Goal: Transaction & Acquisition: Purchase product/service

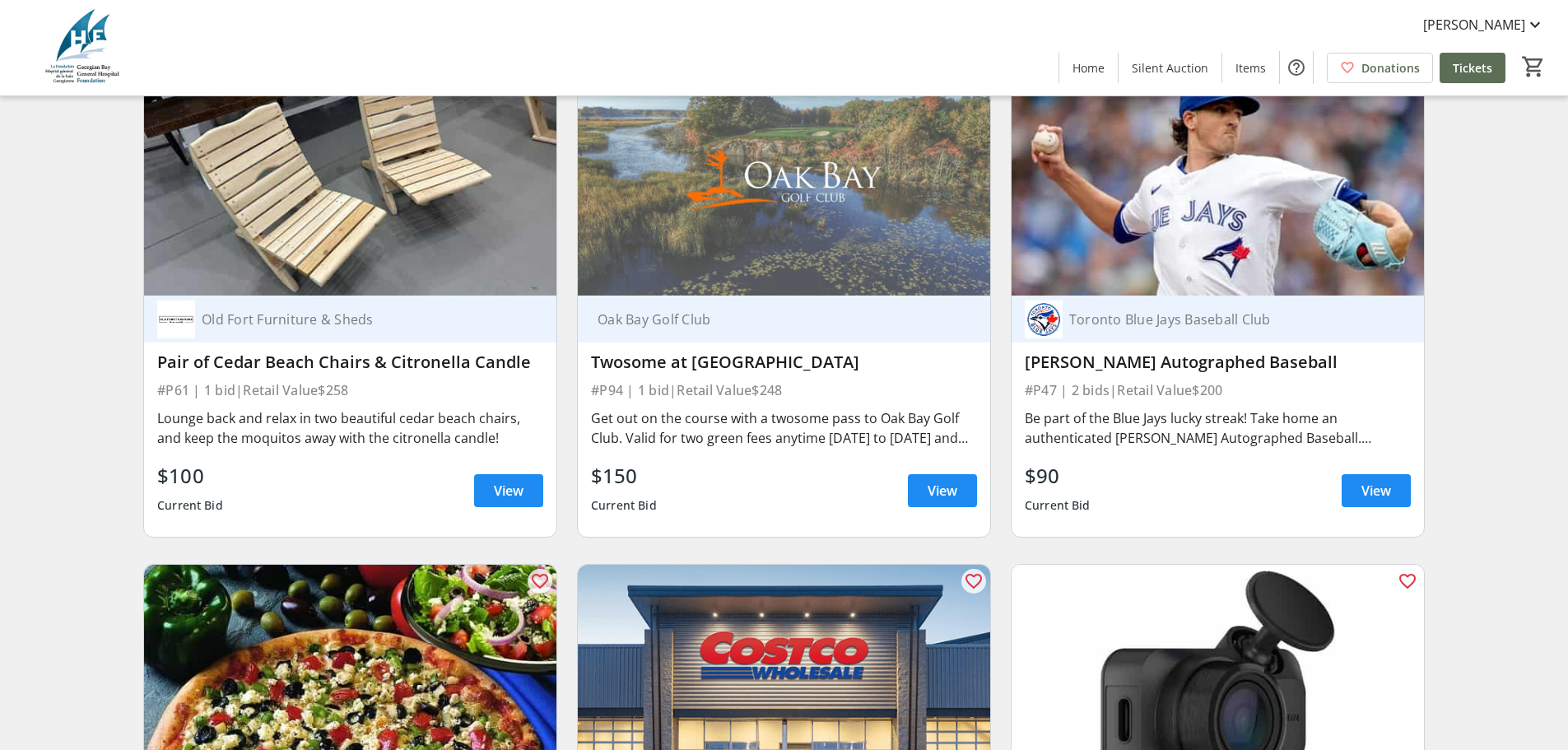
scroll to position [10498, 0]
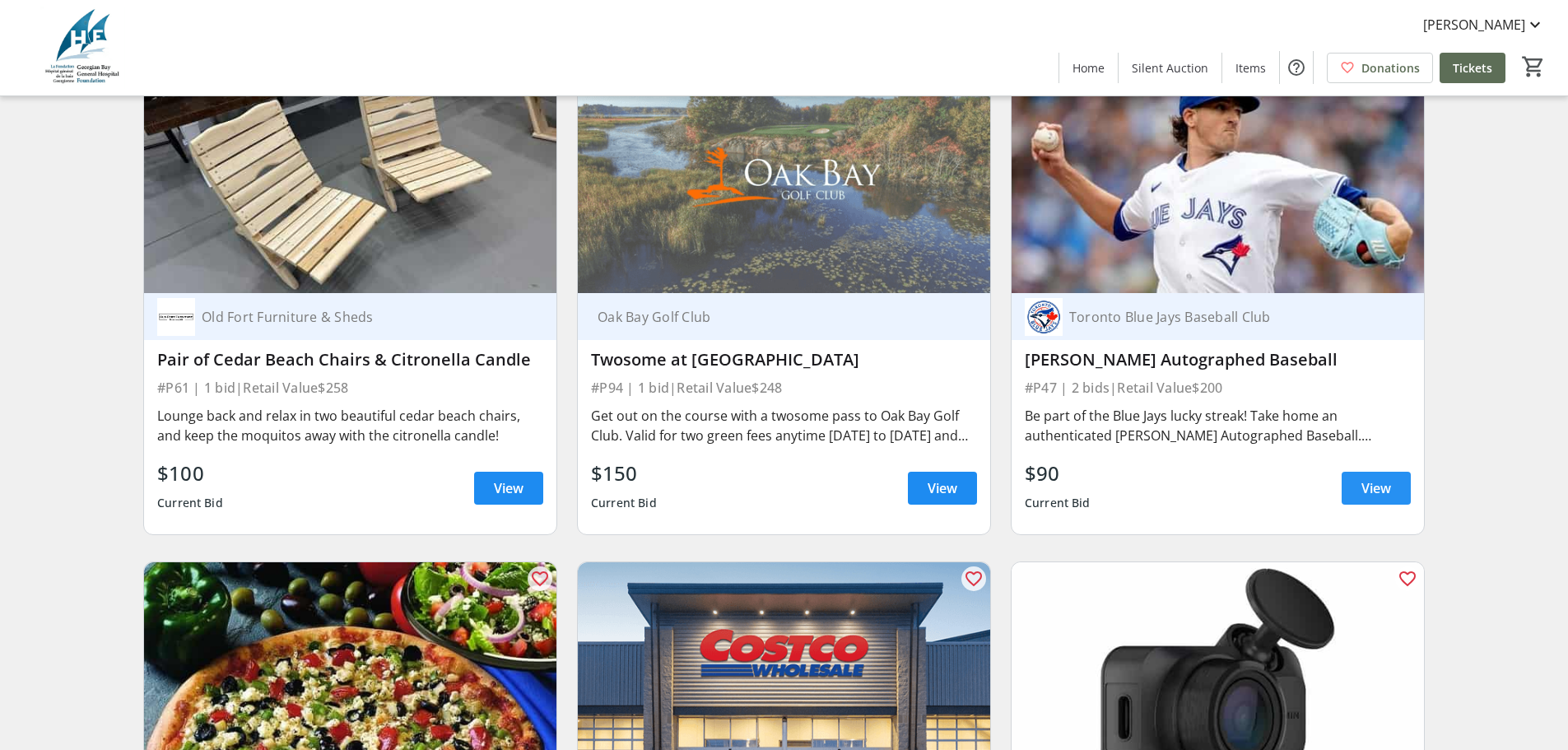
click at [1376, 478] on span "View" at bounding box center [1376, 488] width 29 height 20
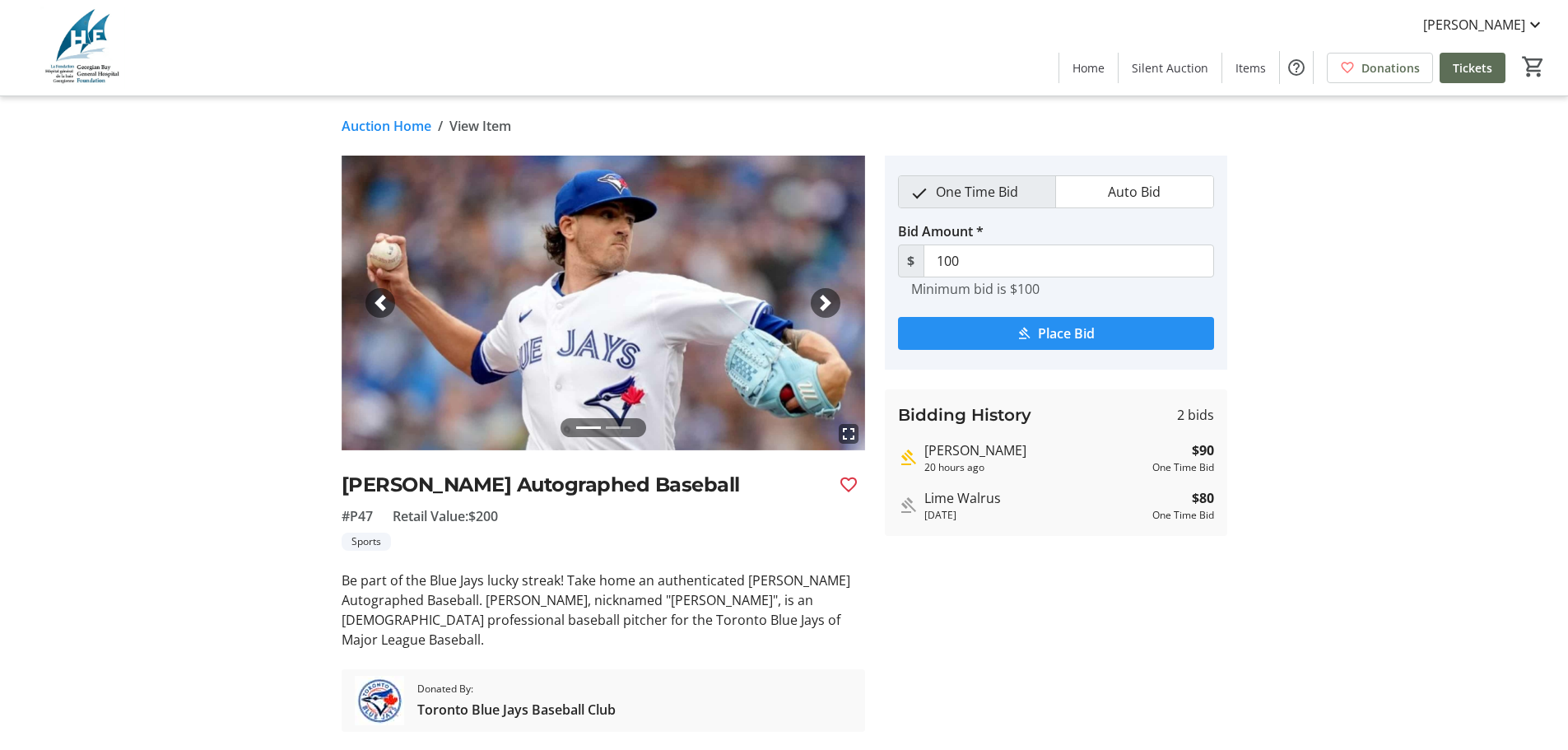
click at [1035, 332] on span "submit" at bounding box center [1056, 334] width 316 height 40
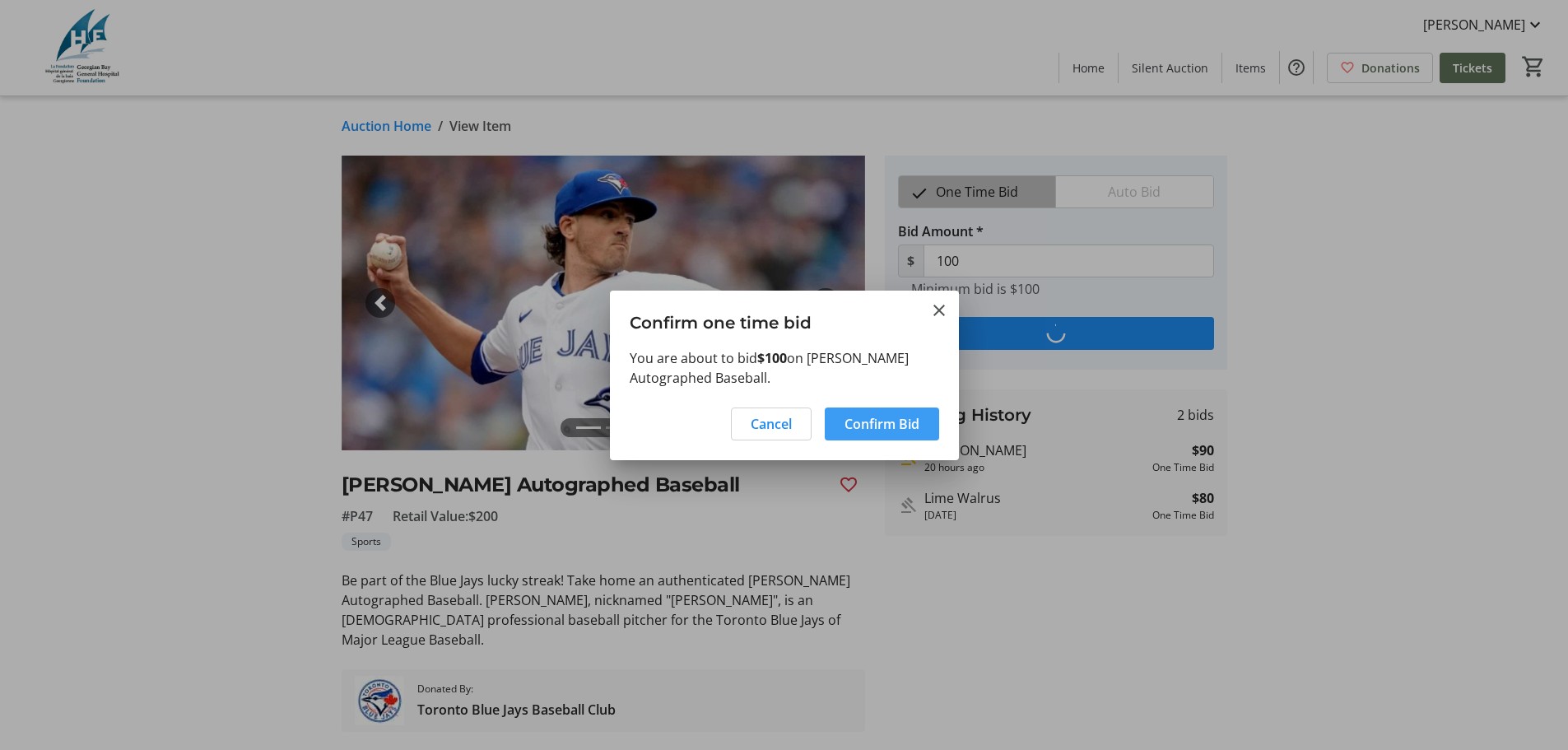
click at [881, 428] on span "Confirm Bid" at bounding box center [882, 424] width 75 height 20
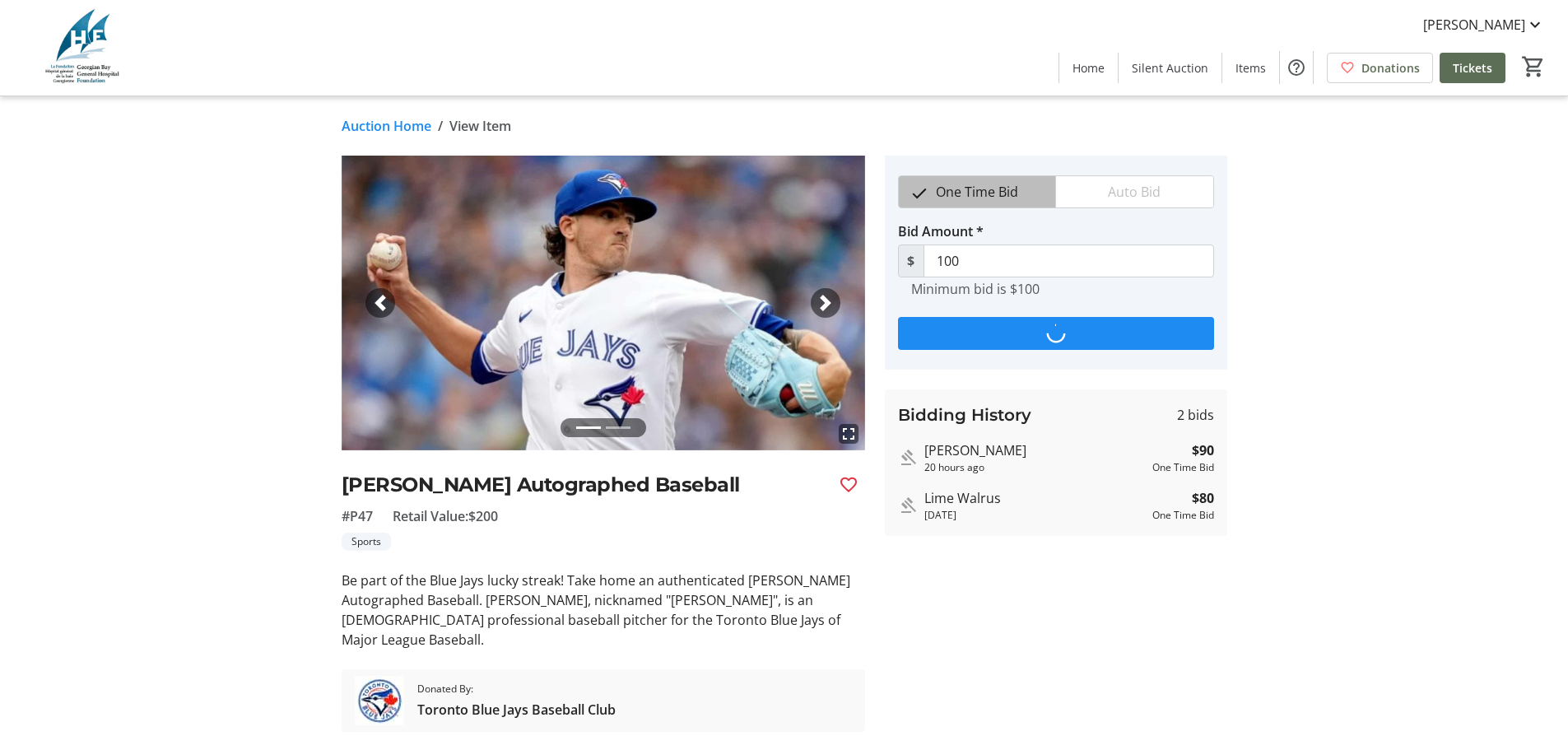
type input "110"
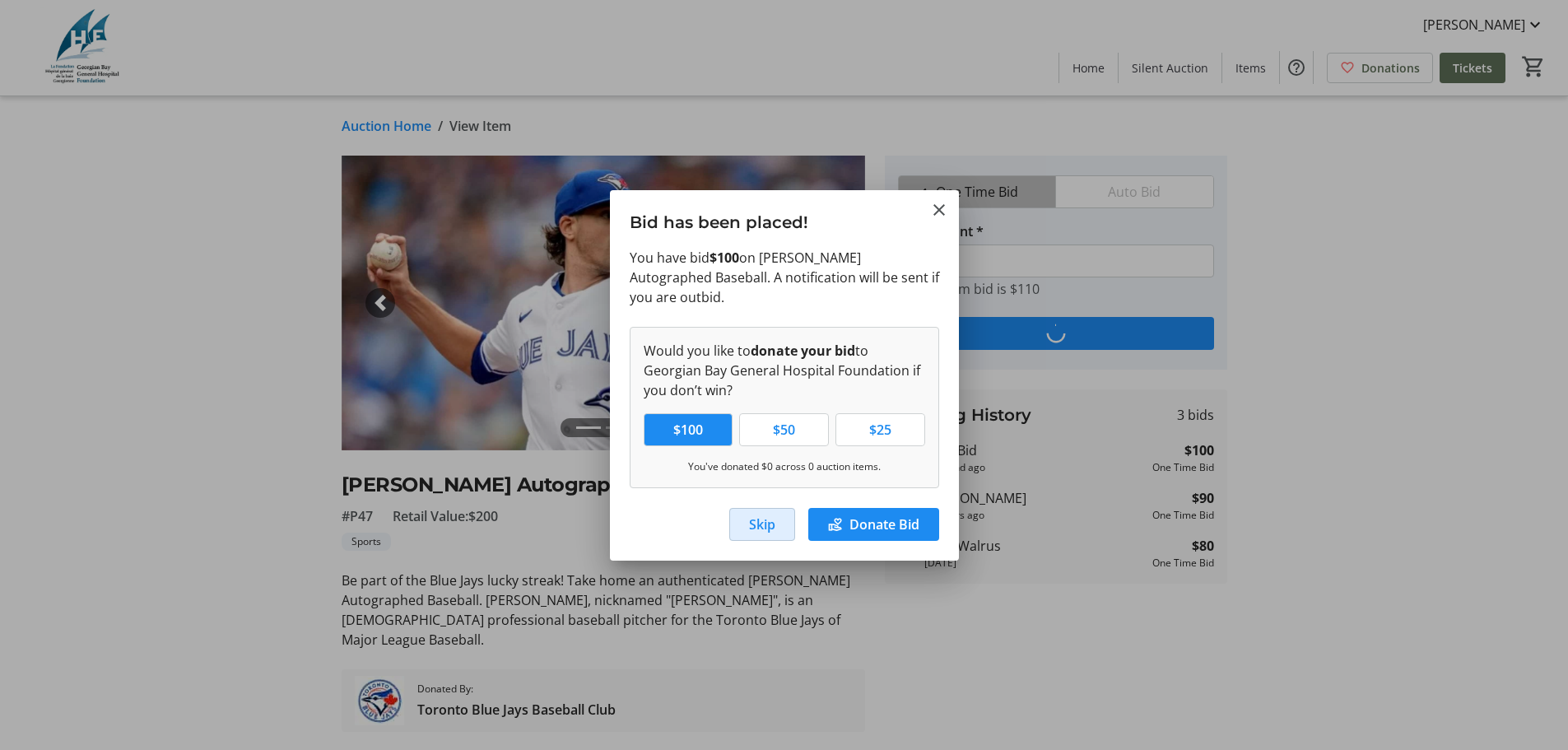
click at [761, 524] on span "Skip" at bounding box center [762, 524] width 27 height 20
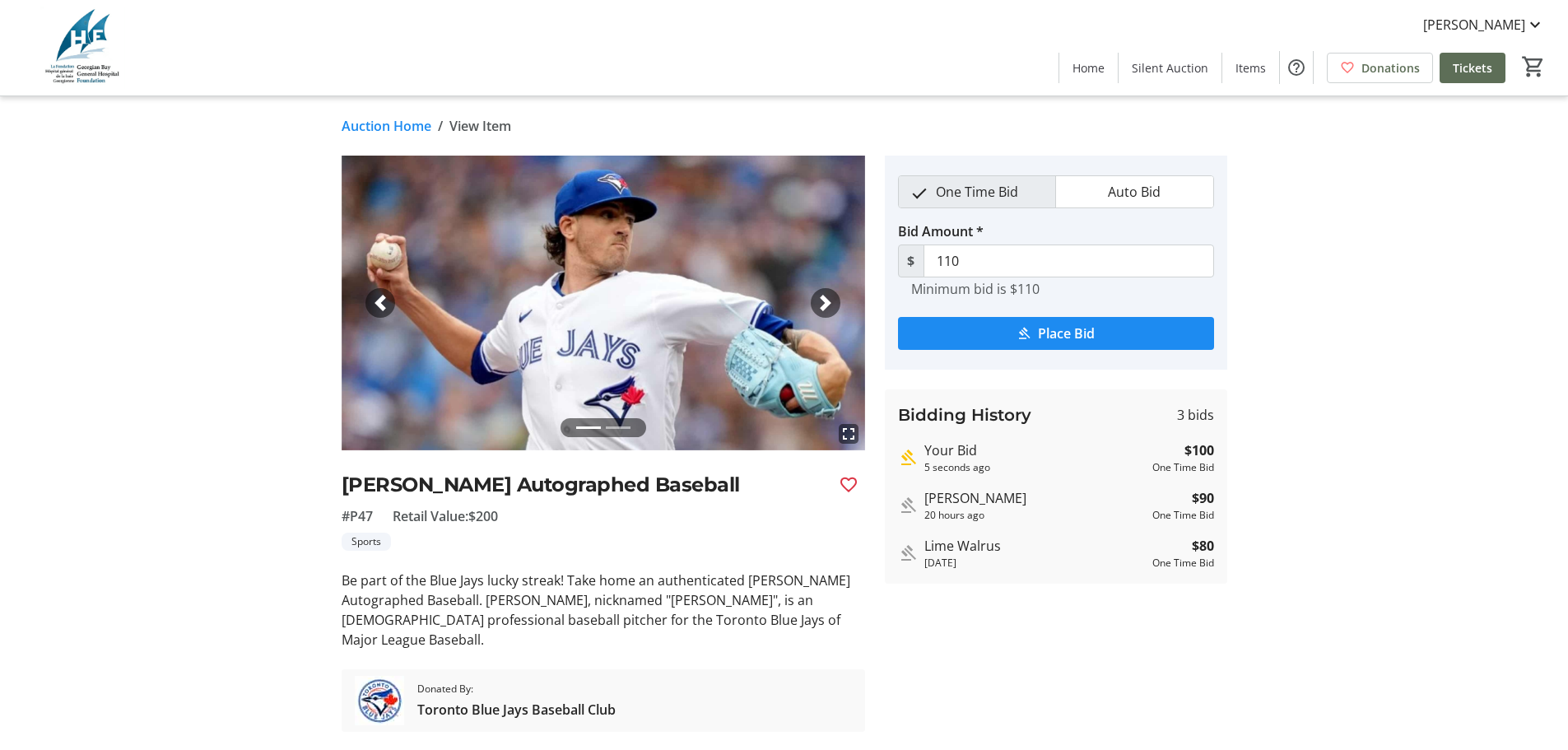
click at [372, 122] on link "Auction Home" at bounding box center [387, 125] width 89 height 20
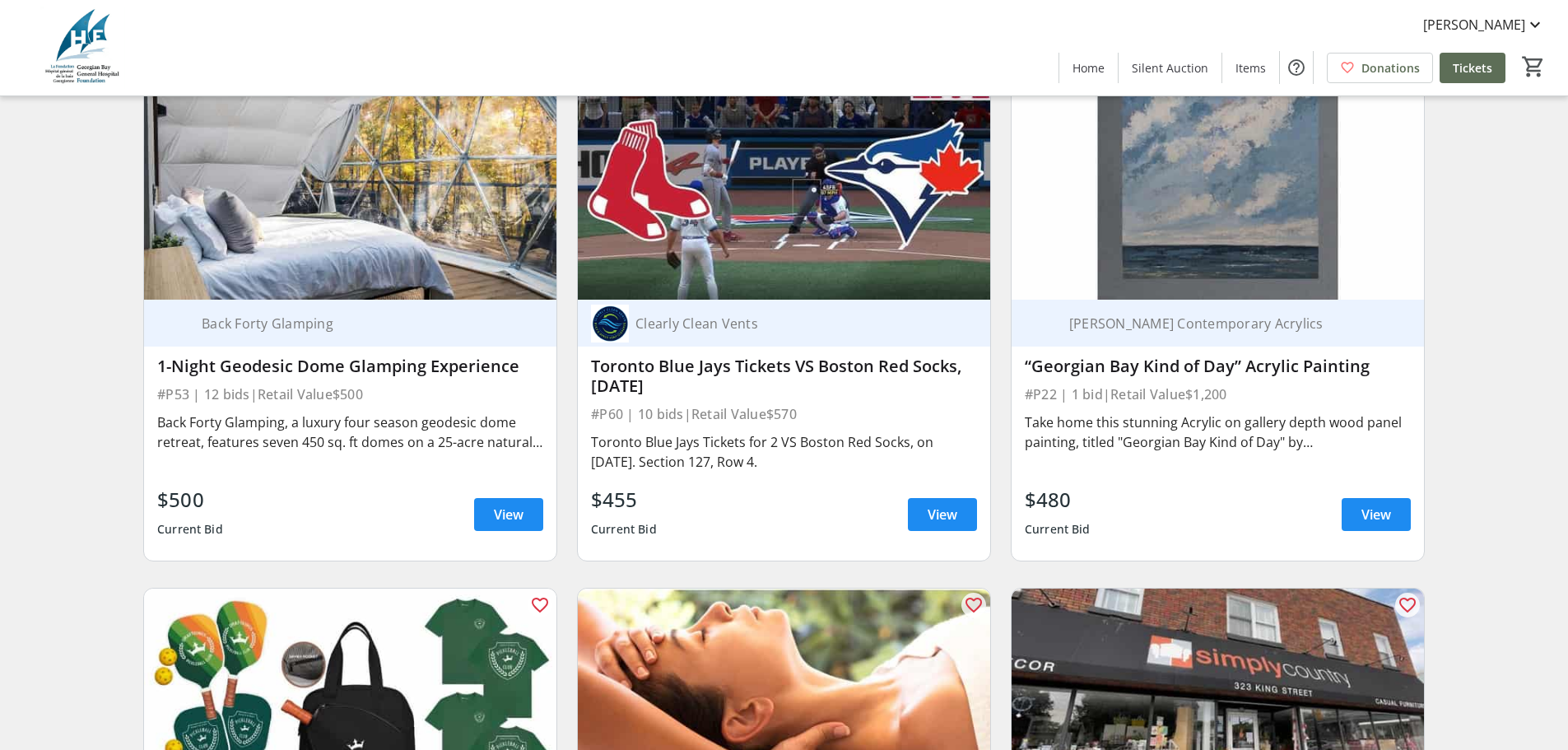
scroll to position [7863, 0]
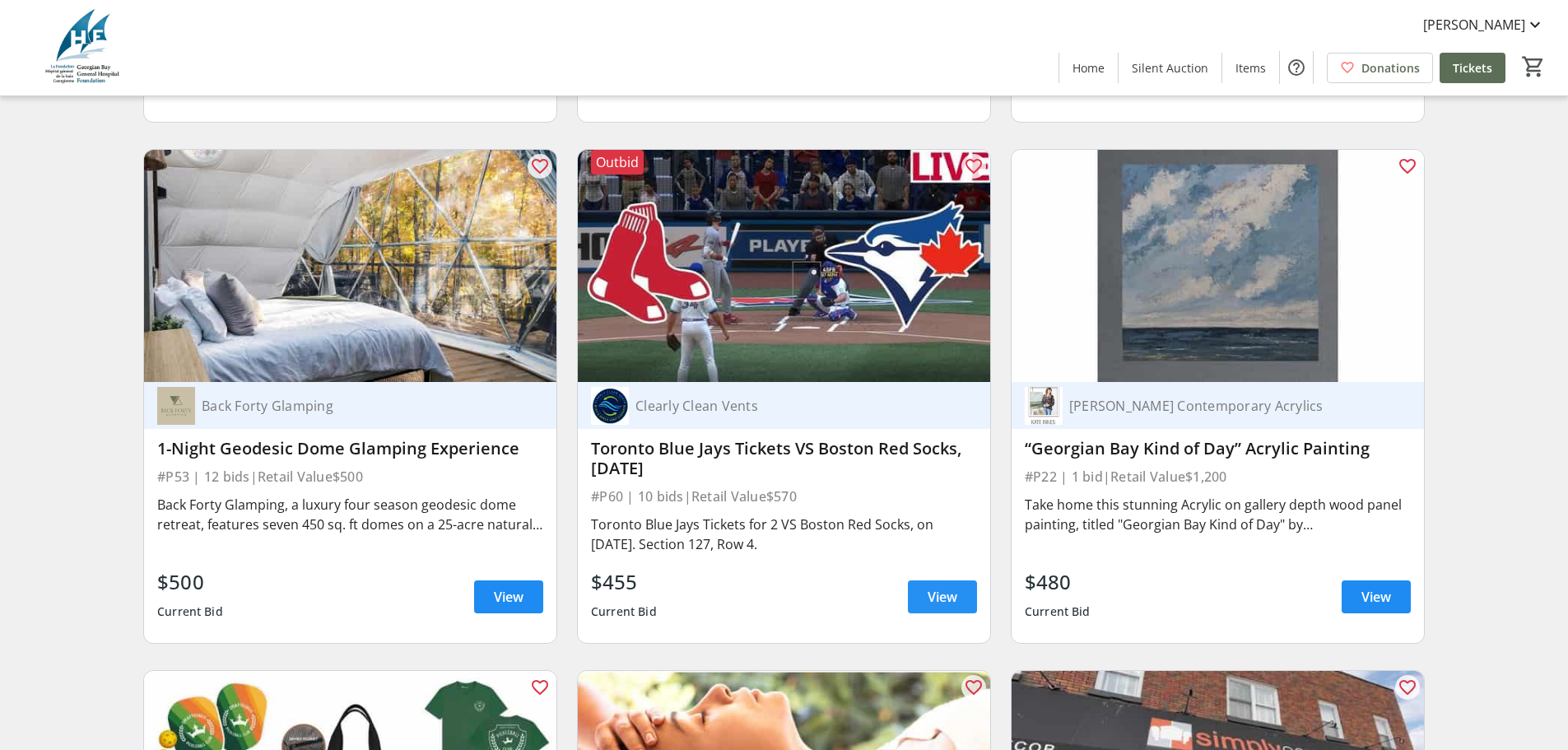
click at [951, 587] on span "View" at bounding box center [942, 597] width 29 height 20
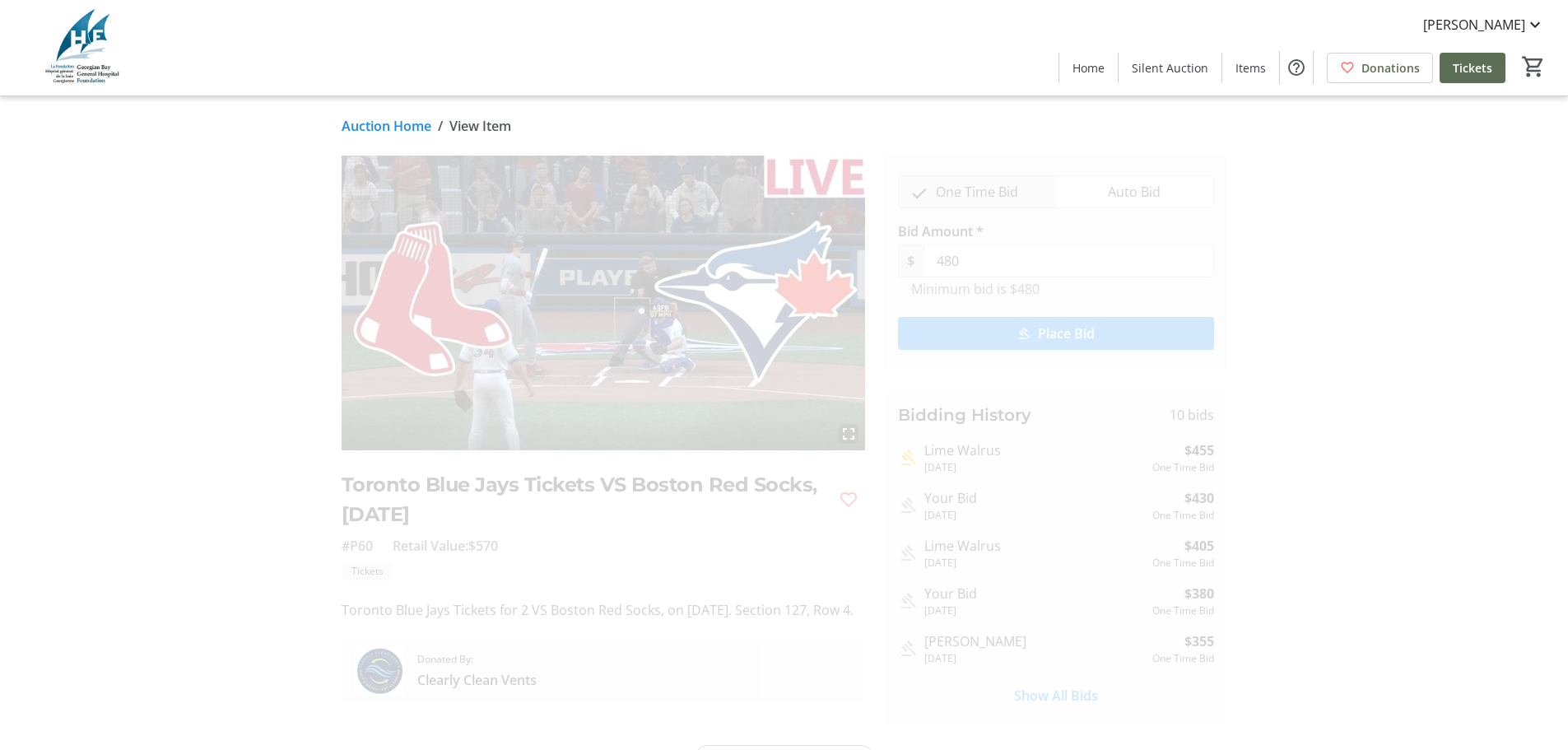
click at [1036, 336] on span "submit" at bounding box center [1056, 334] width 316 height 40
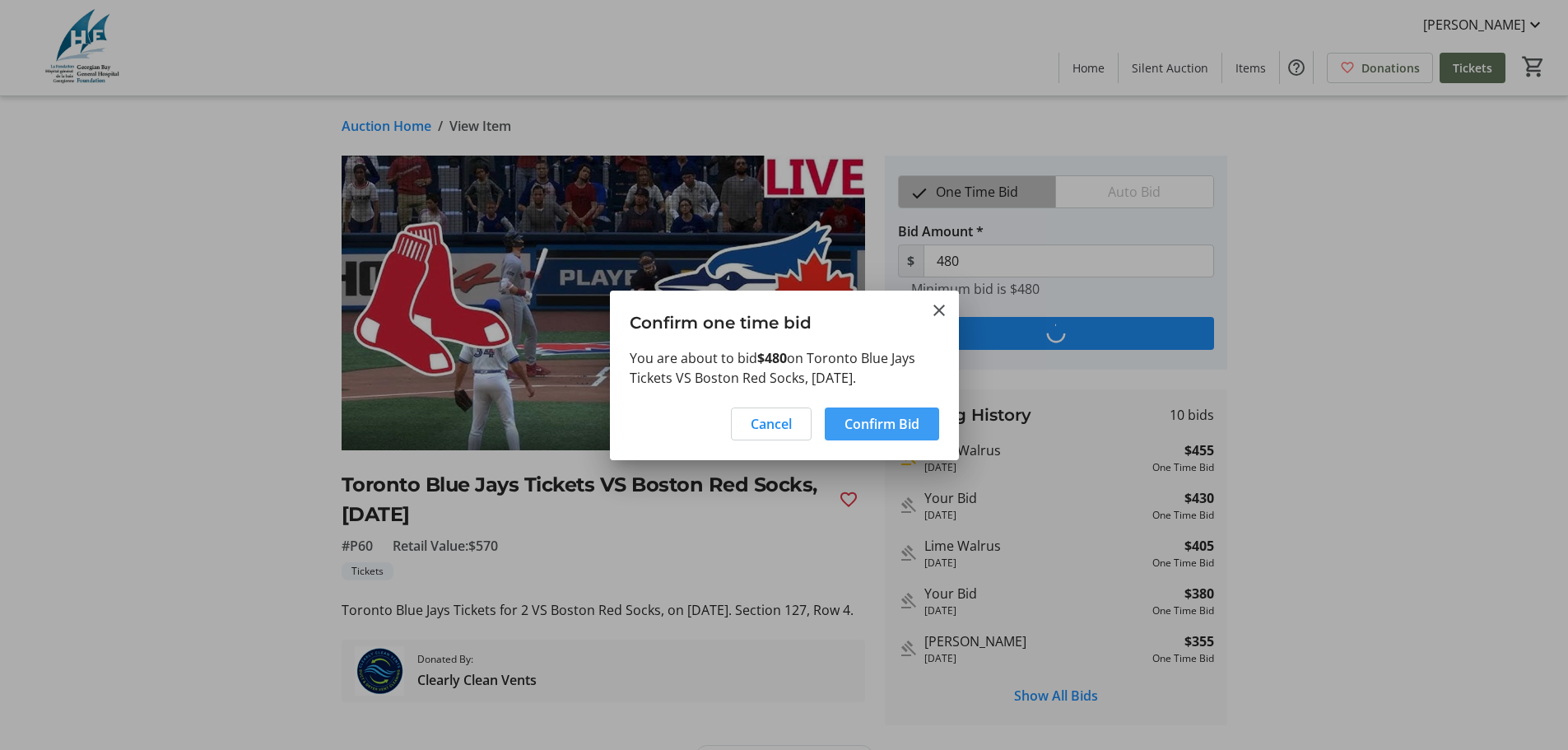
click at [871, 419] on span "Confirm Bid" at bounding box center [882, 424] width 75 height 20
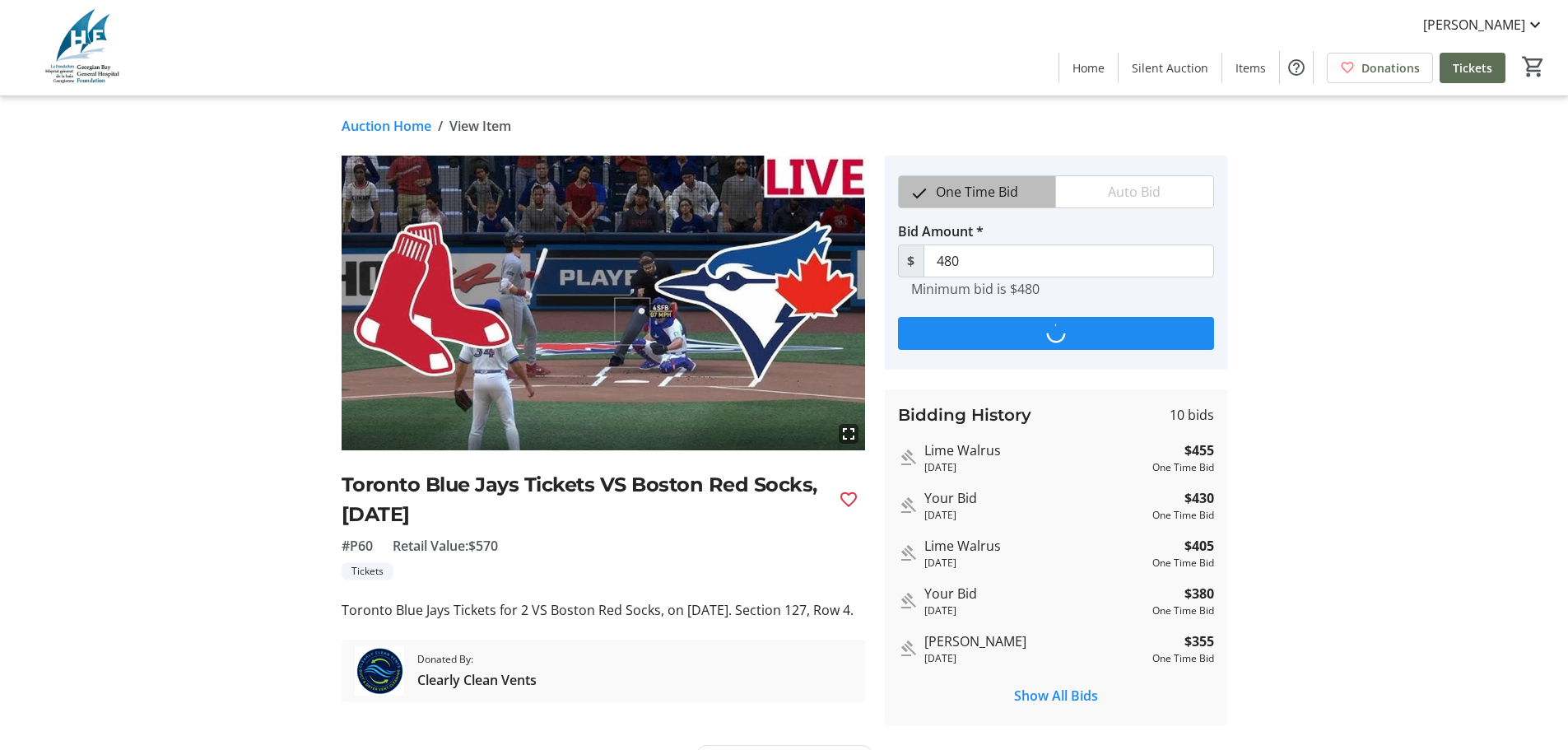
type input "505"
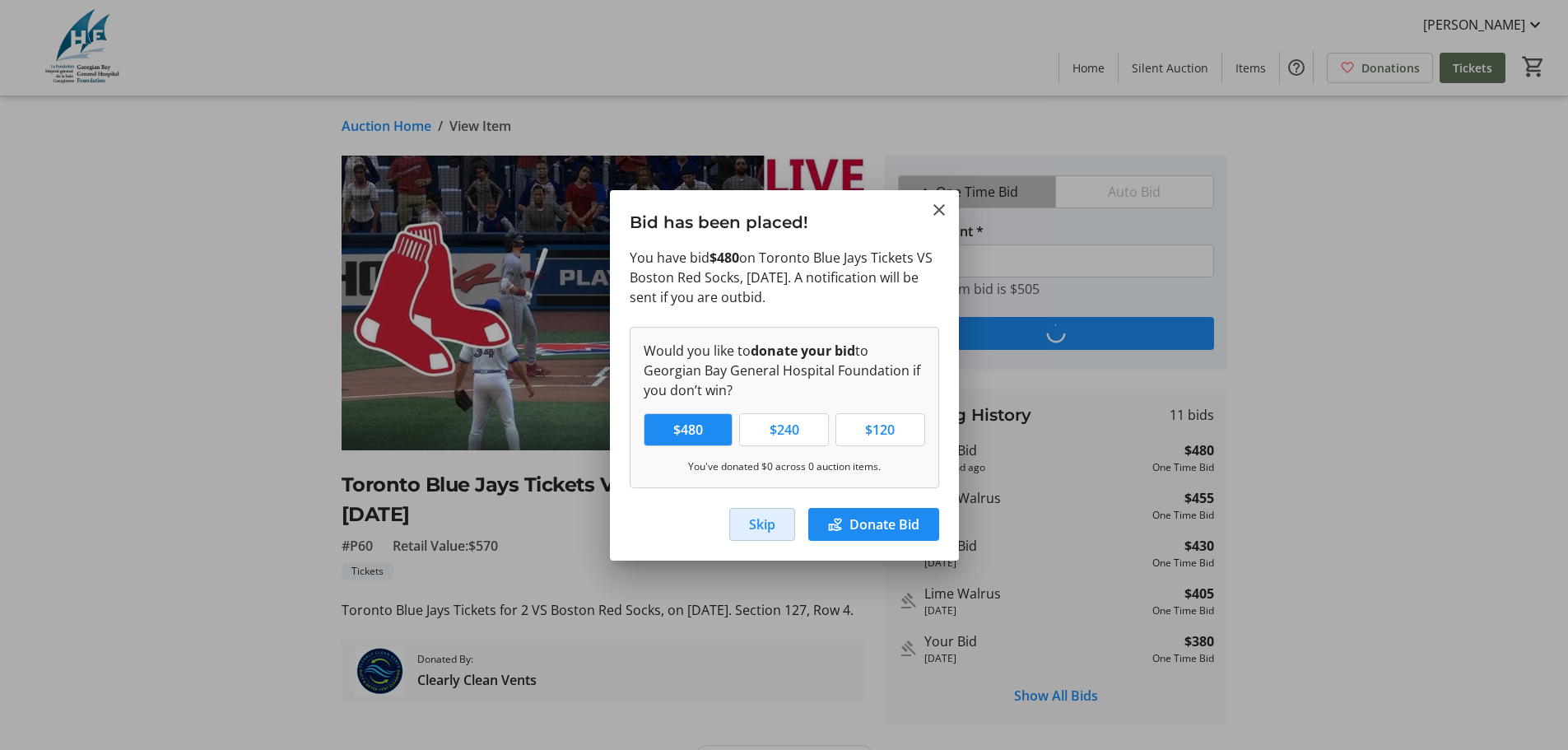
click at [749, 531] on span "Skip" at bounding box center [762, 524] width 27 height 20
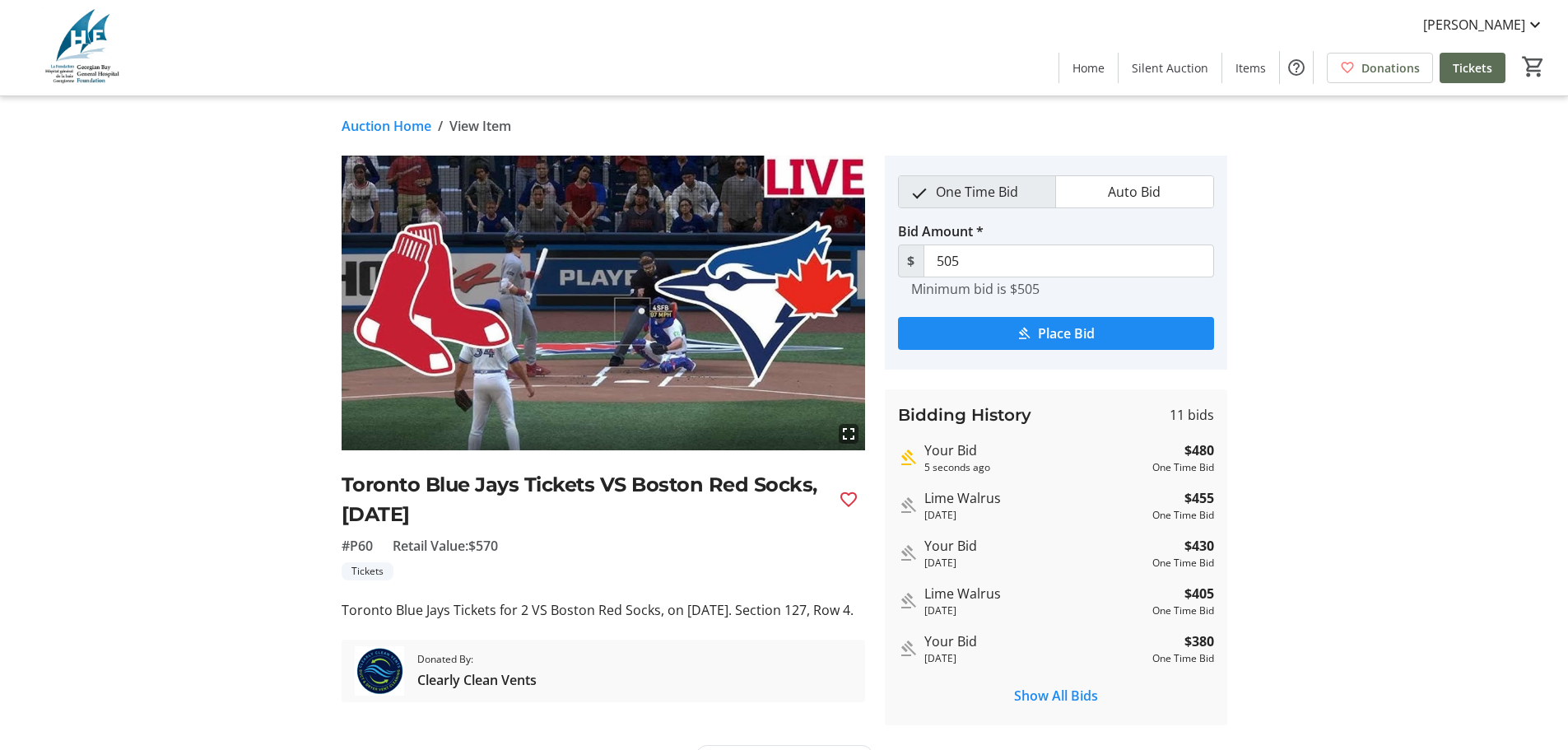
click at [389, 125] on link "Auction Home" at bounding box center [387, 125] width 89 height 20
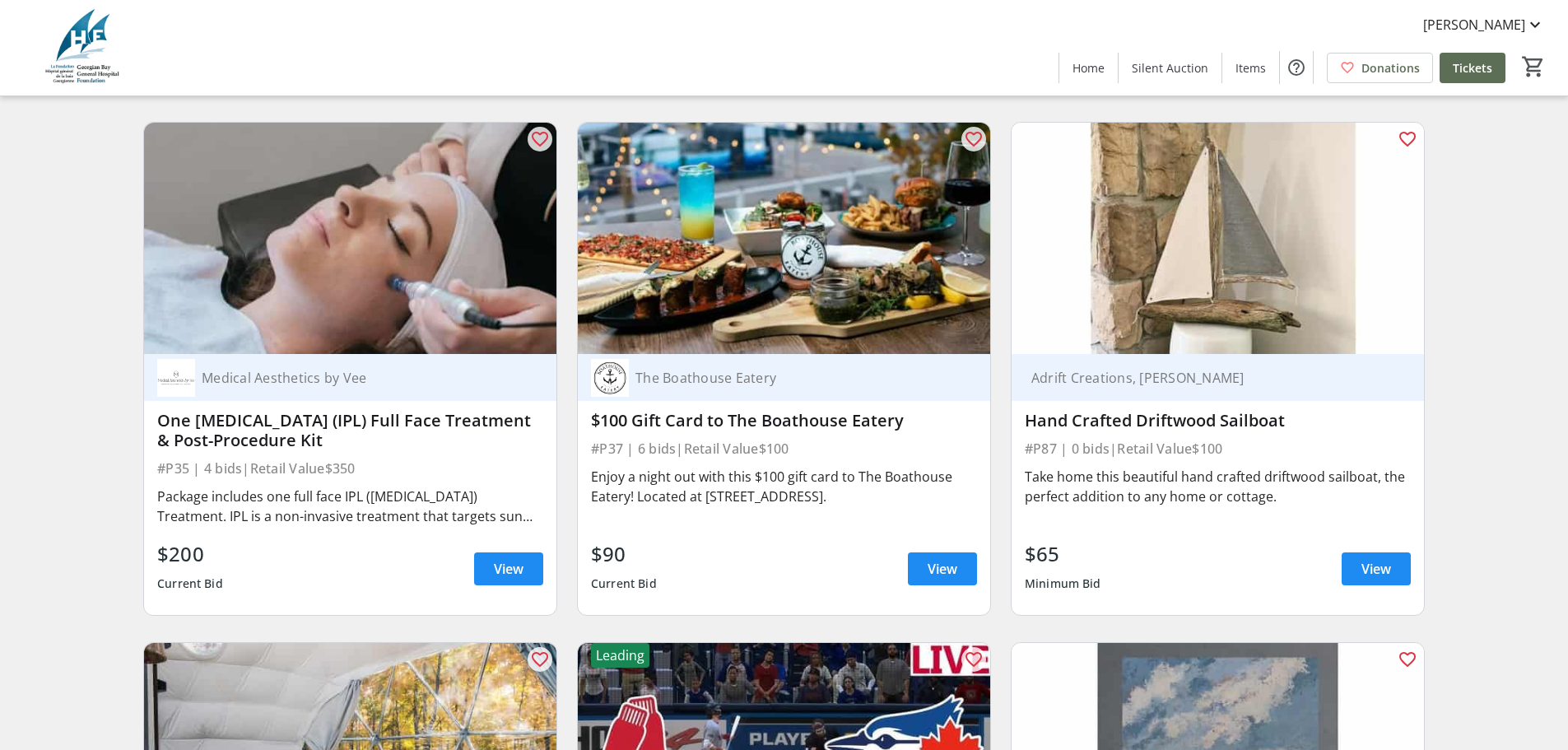
scroll to position [7369, 0]
click at [1384, 560] on span "View" at bounding box center [1376, 569] width 29 height 20
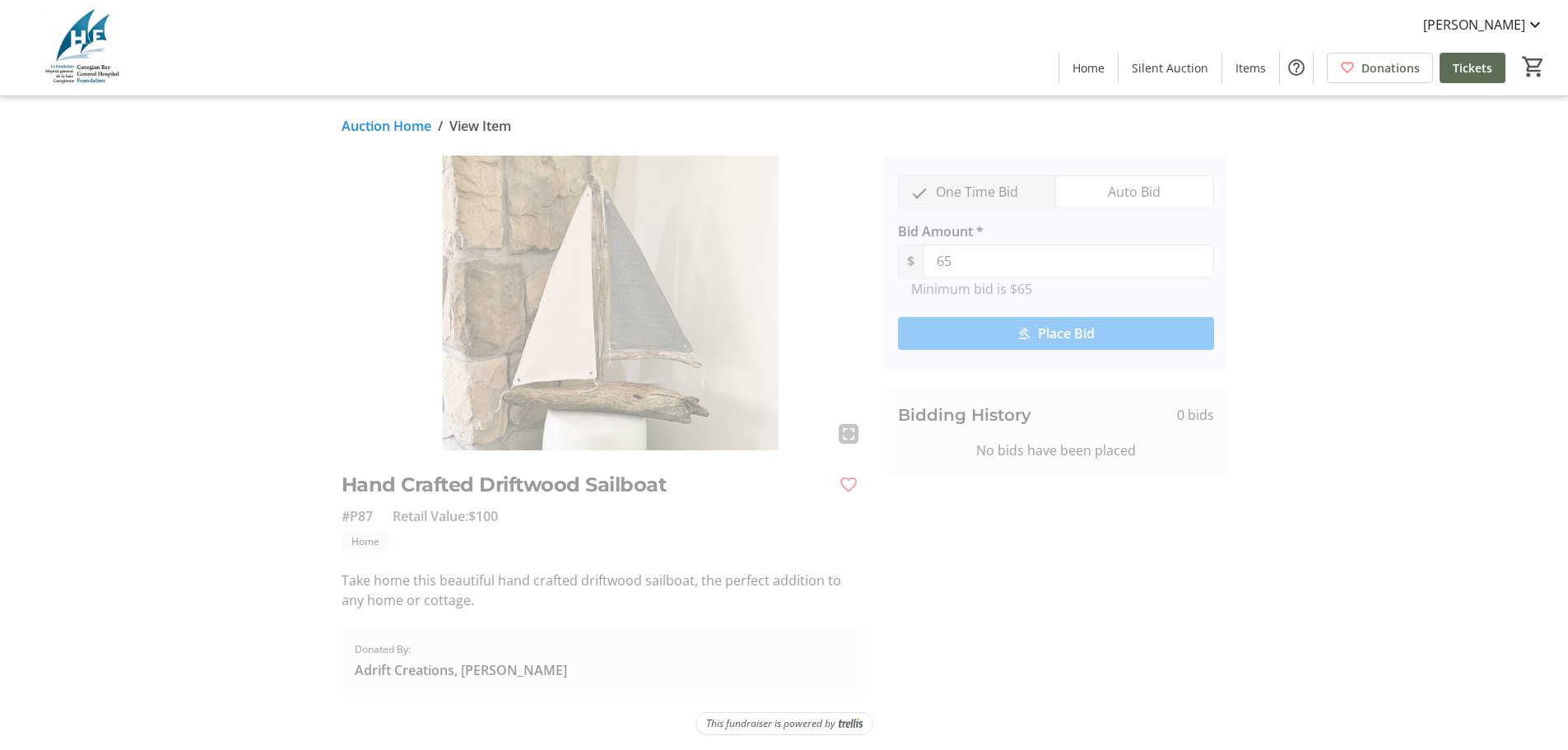
click at [415, 128] on link "Auction Home" at bounding box center [387, 125] width 89 height 20
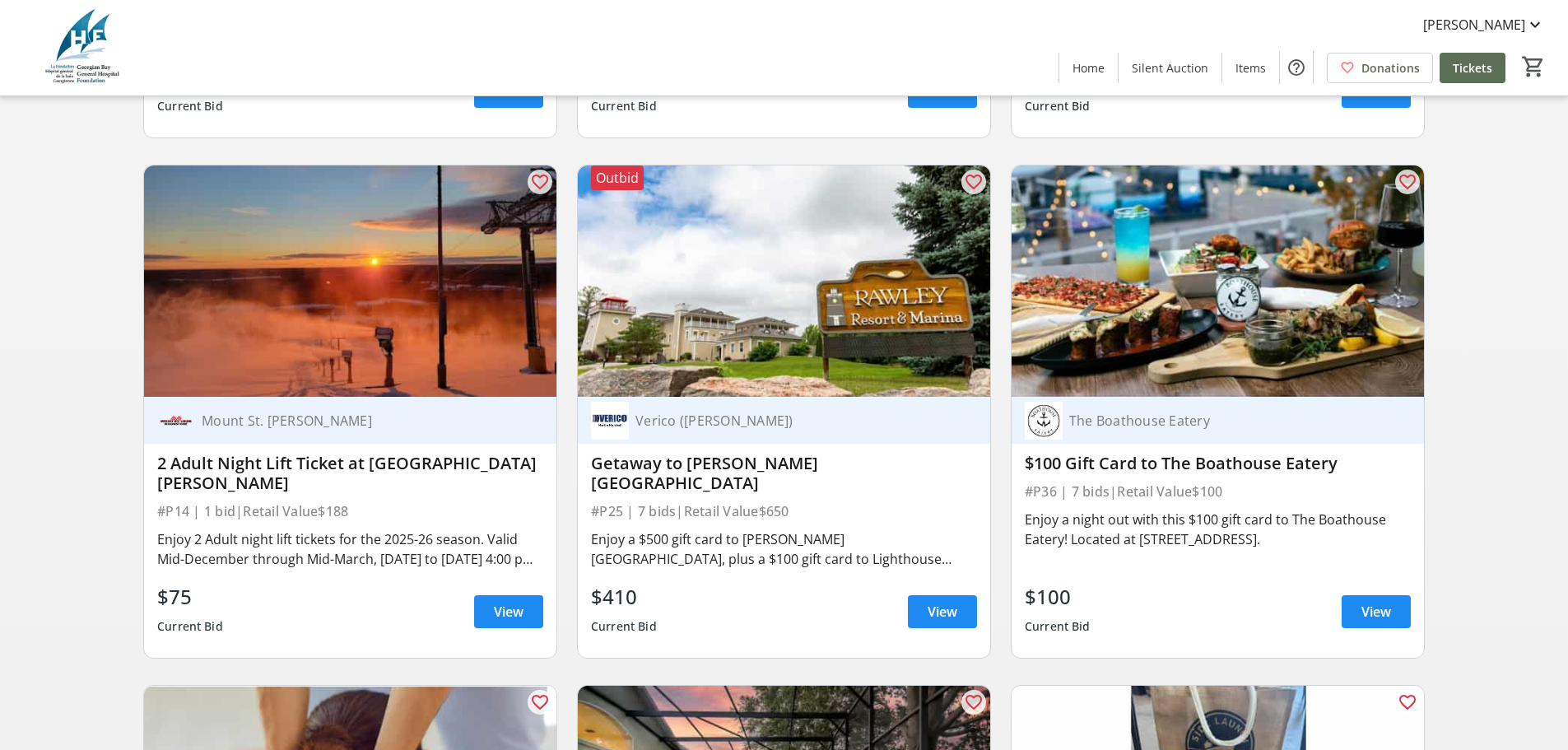
scroll to position [3169, 0]
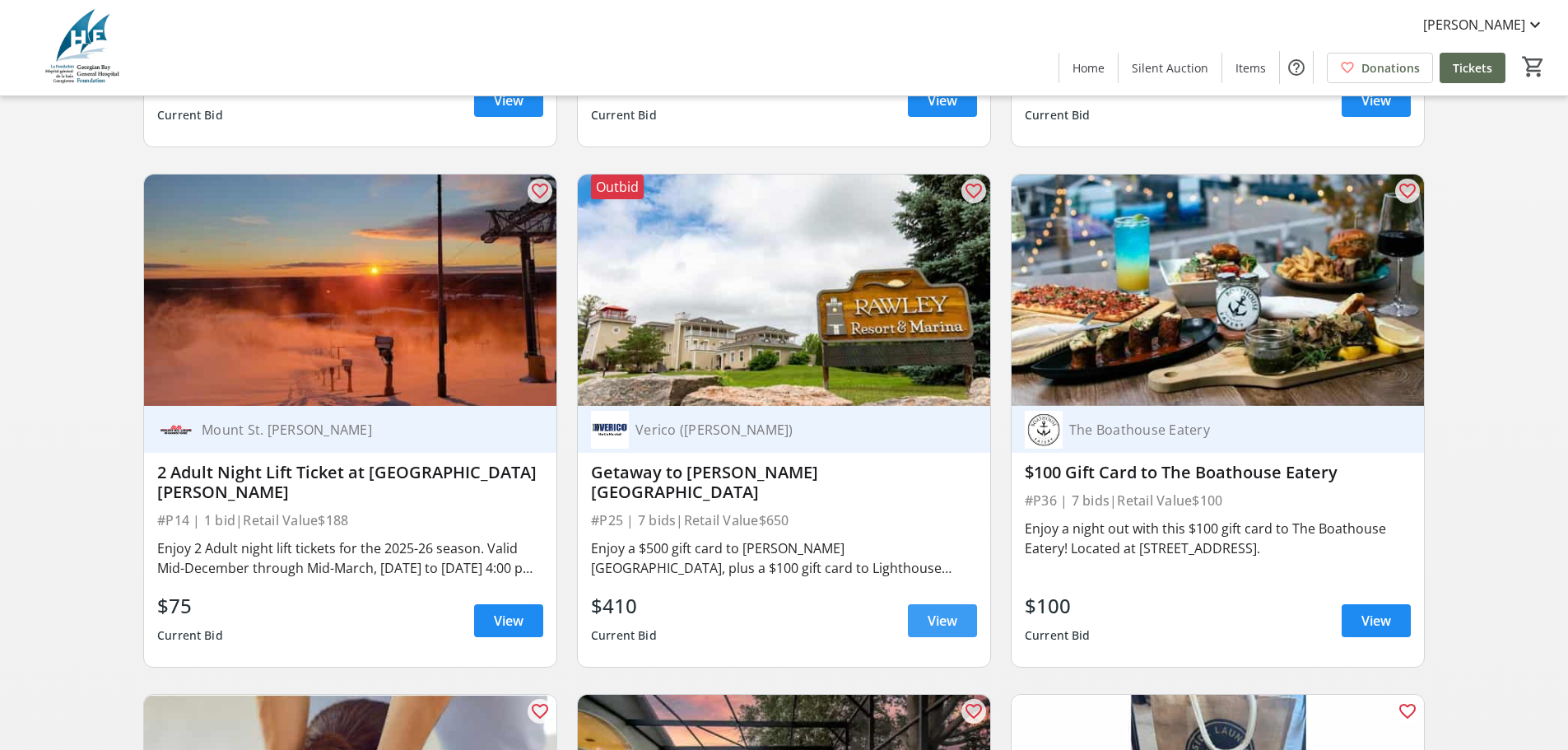
click at [951, 627] on span "View" at bounding box center [942, 621] width 29 height 20
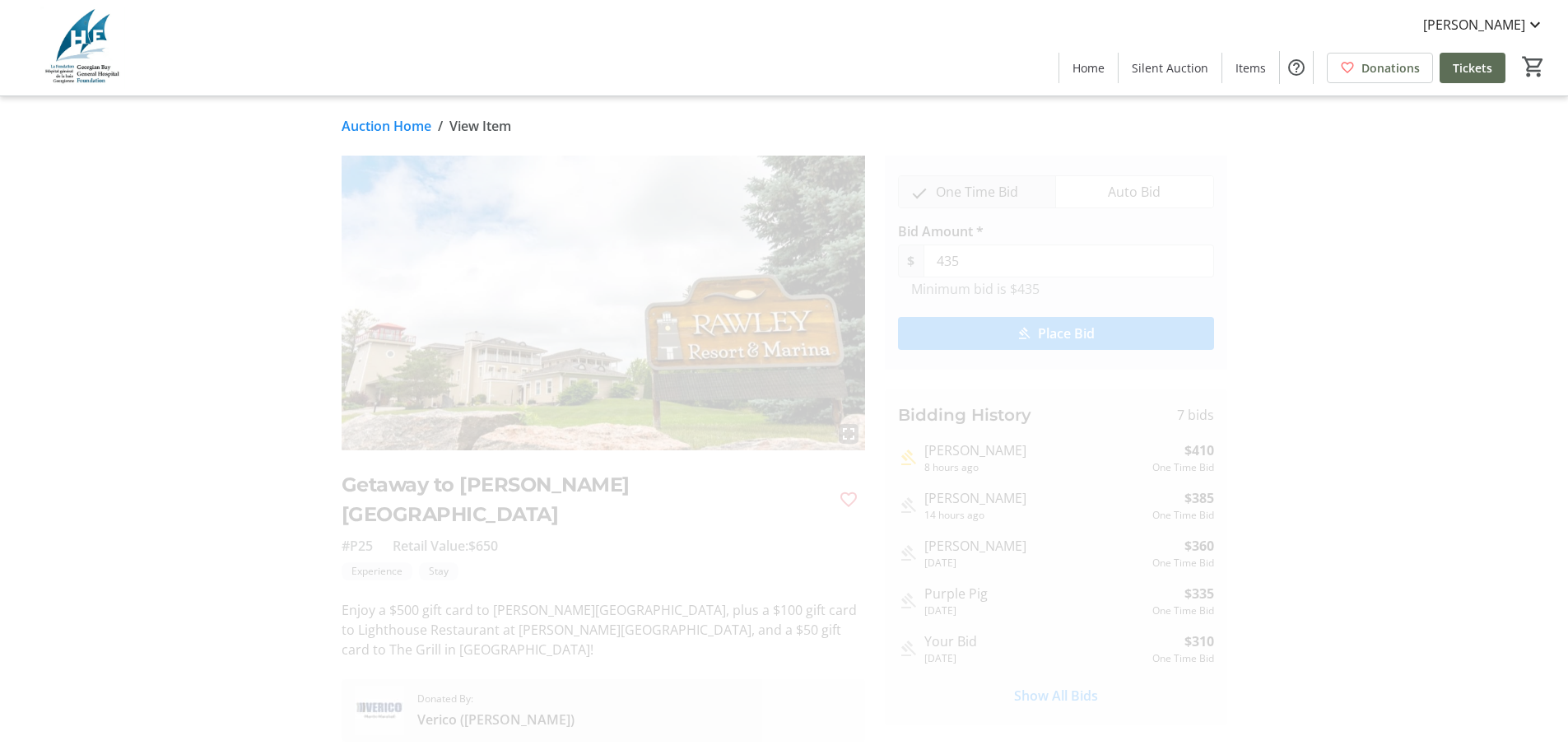
click at [387, 126] on link "Auction Home" at bounding box center [387, 125] width 89 height 20
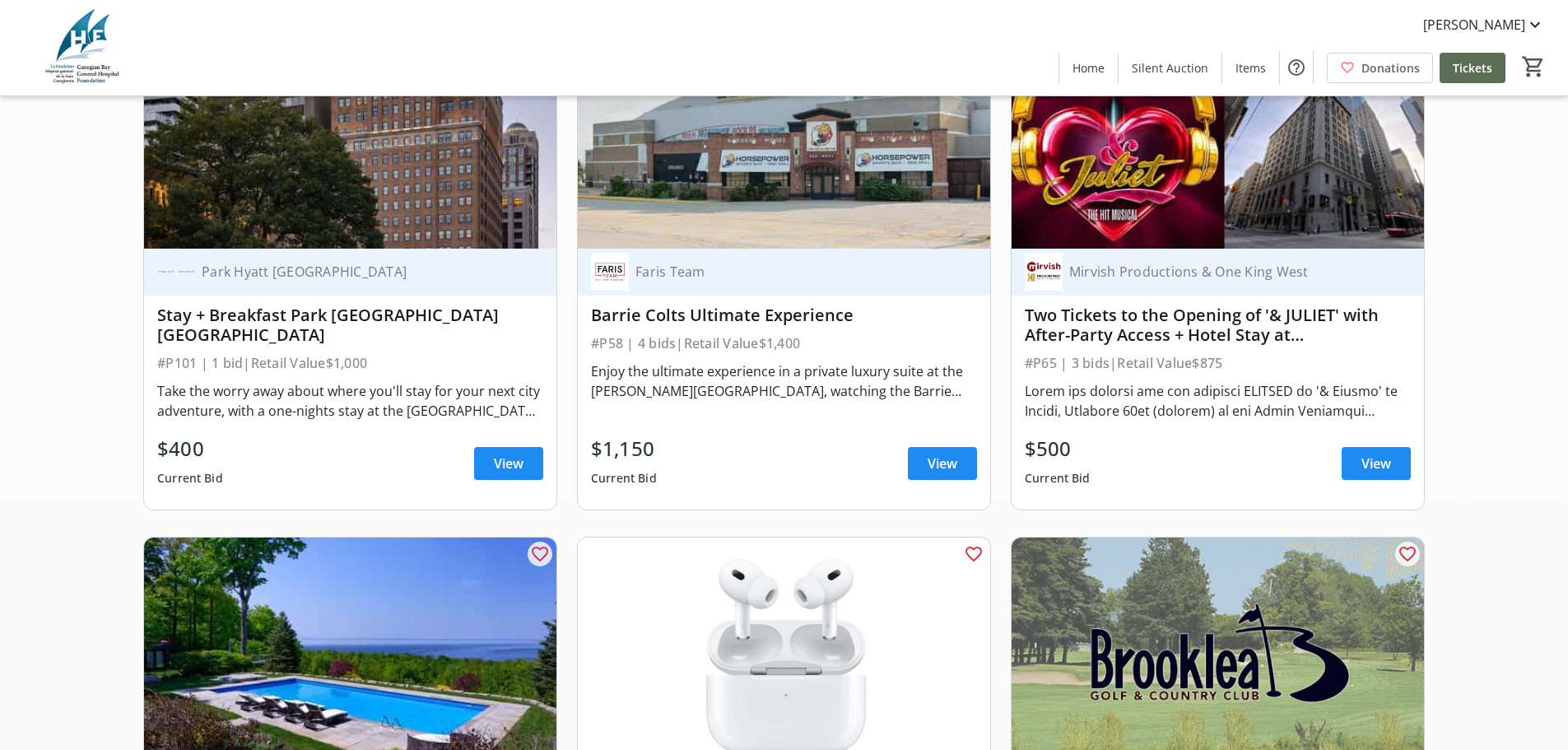
scroll to position [699, 0]
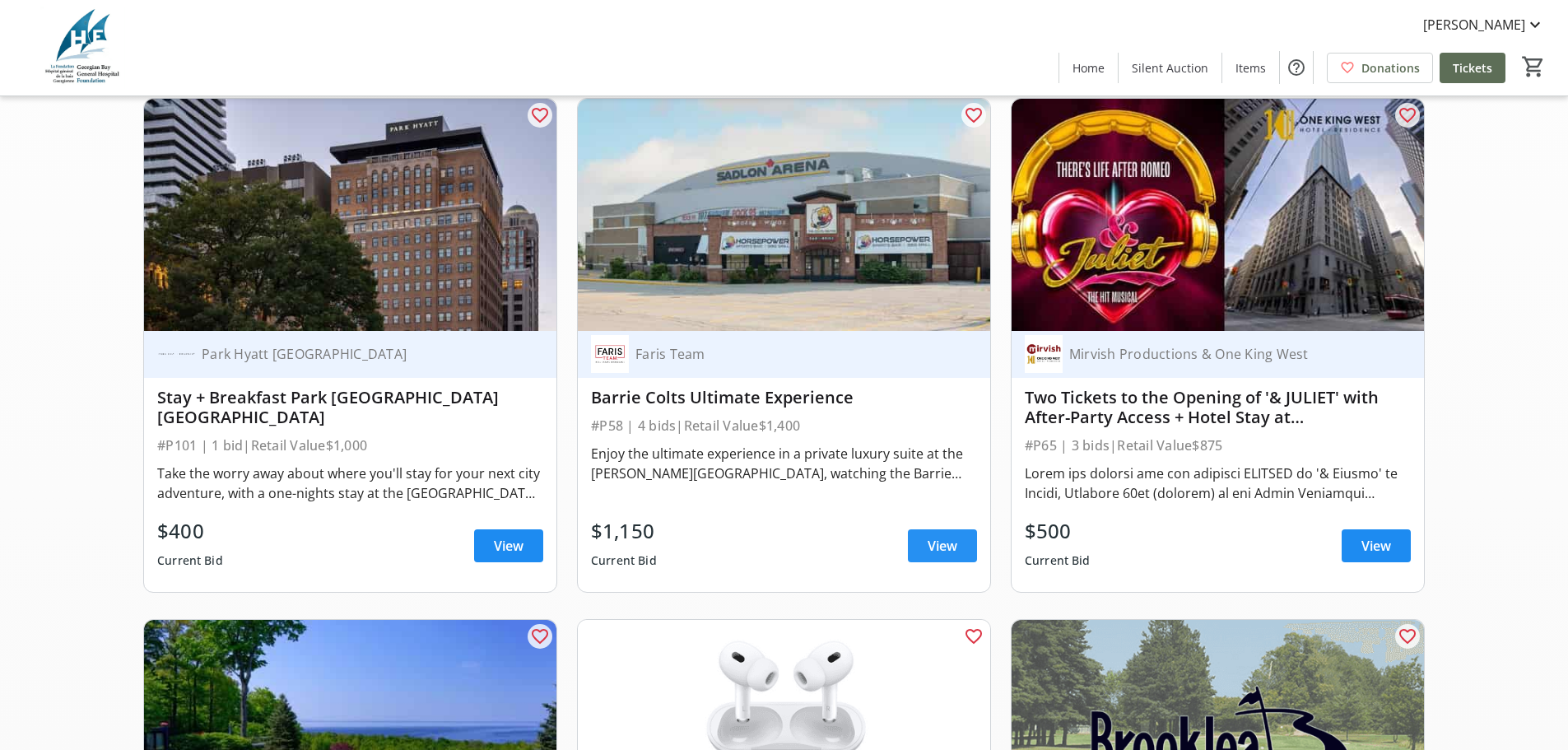
click at [936, 553] on span "View" at bounding box center [942, 546] width 29 height 20
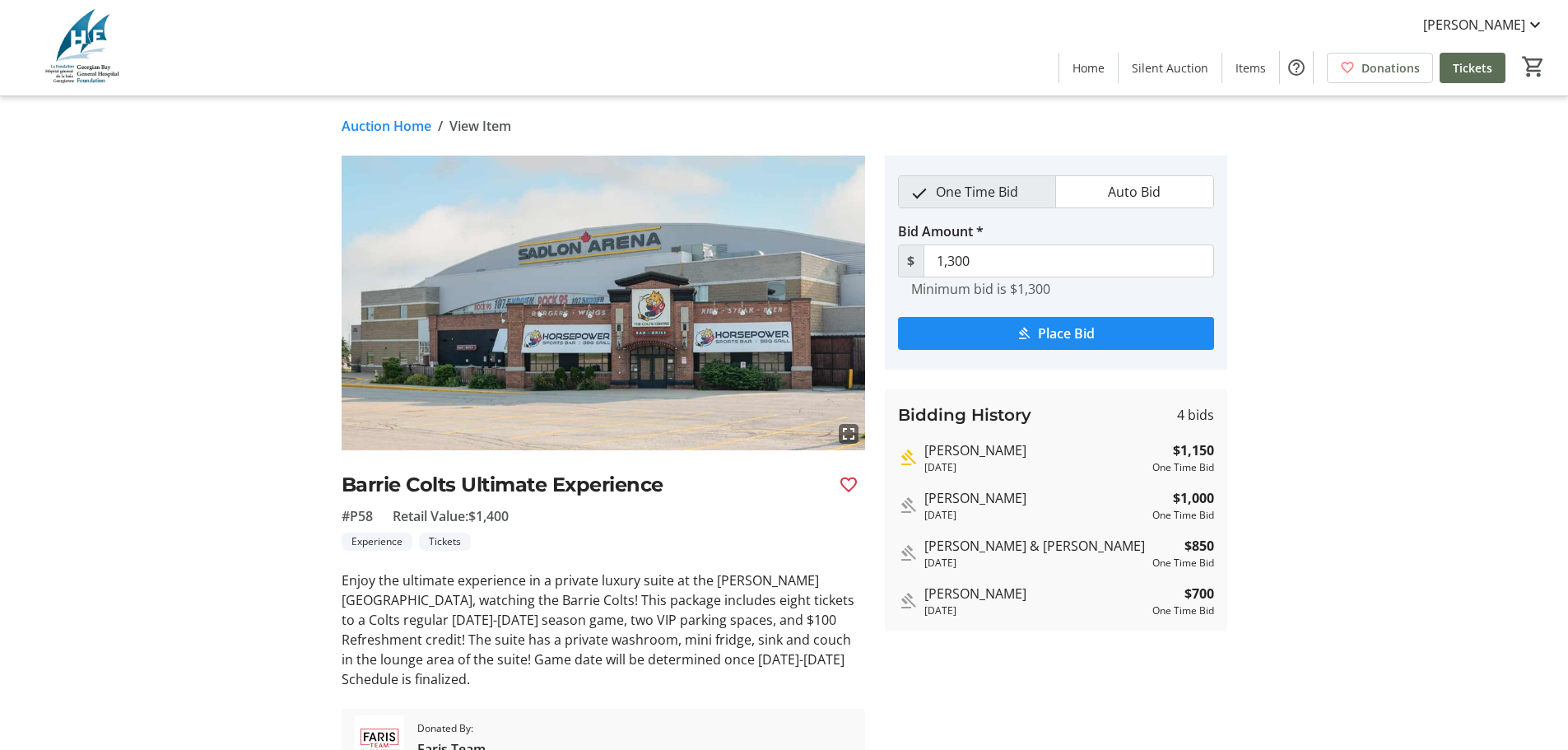
click at [406, 126] on link "Auction Home" at bounding box center [387, 125] width 89 height 20
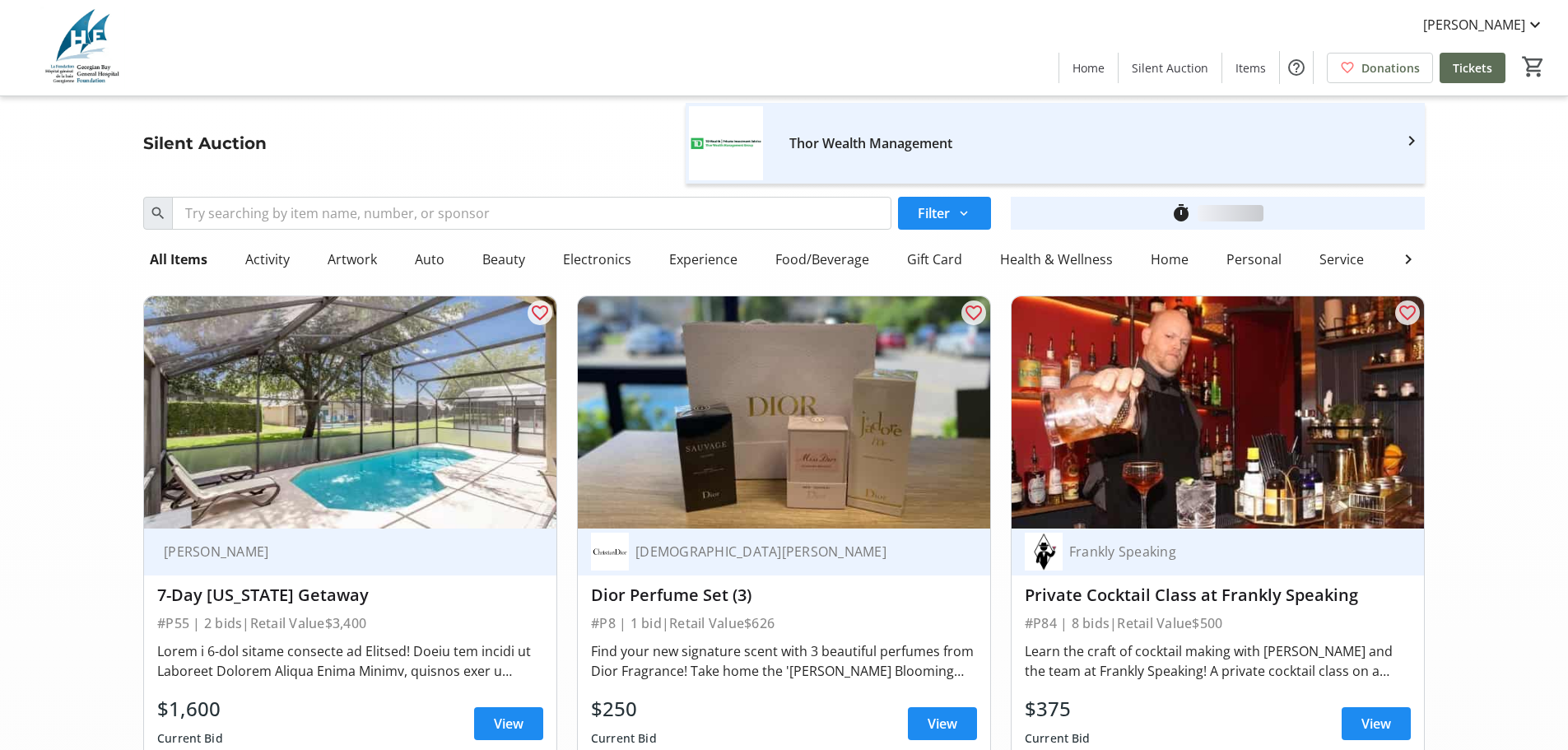
scroll to position [699, 0]
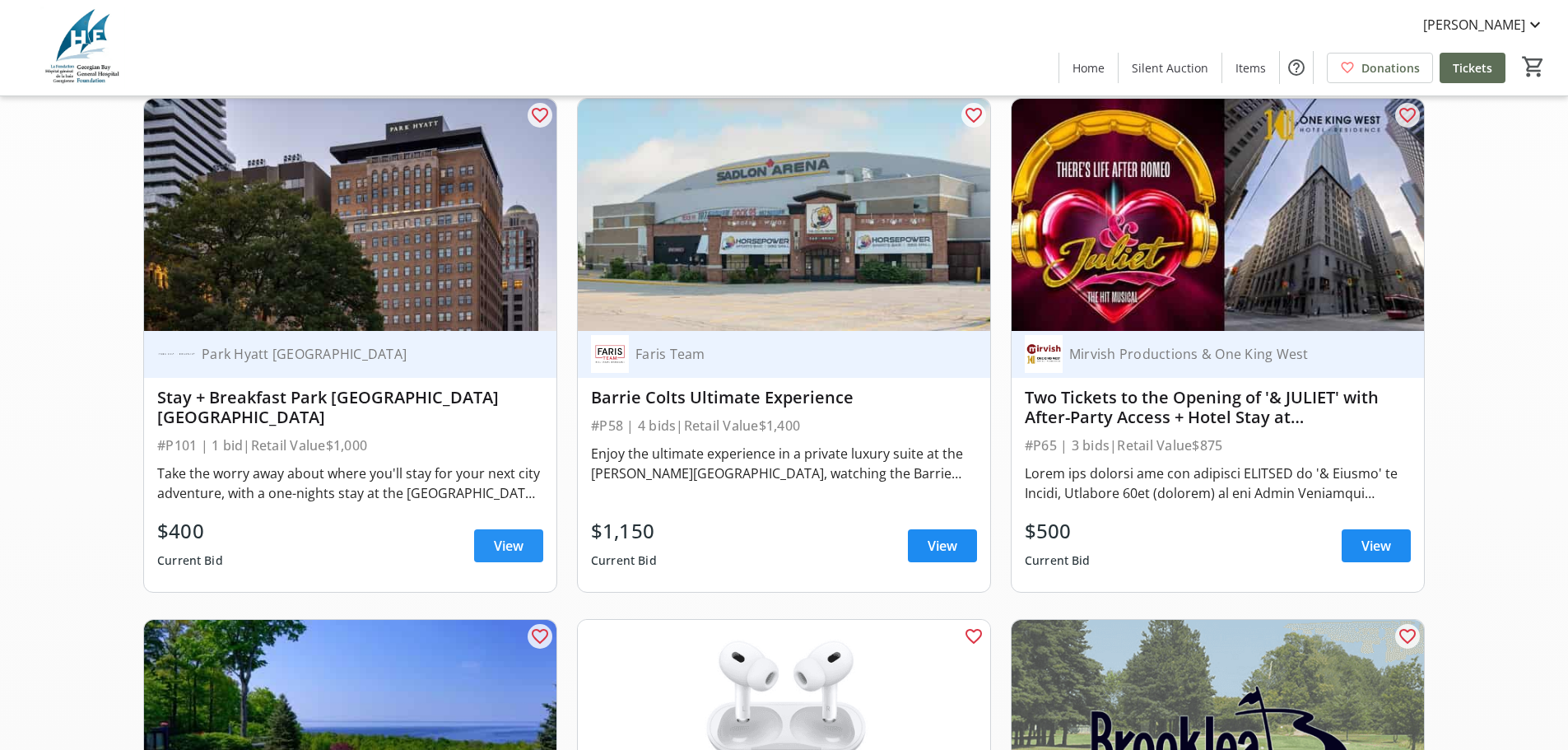
click at [498, 556] on span "View" at bounding box center [508, 546] width 29 height 20
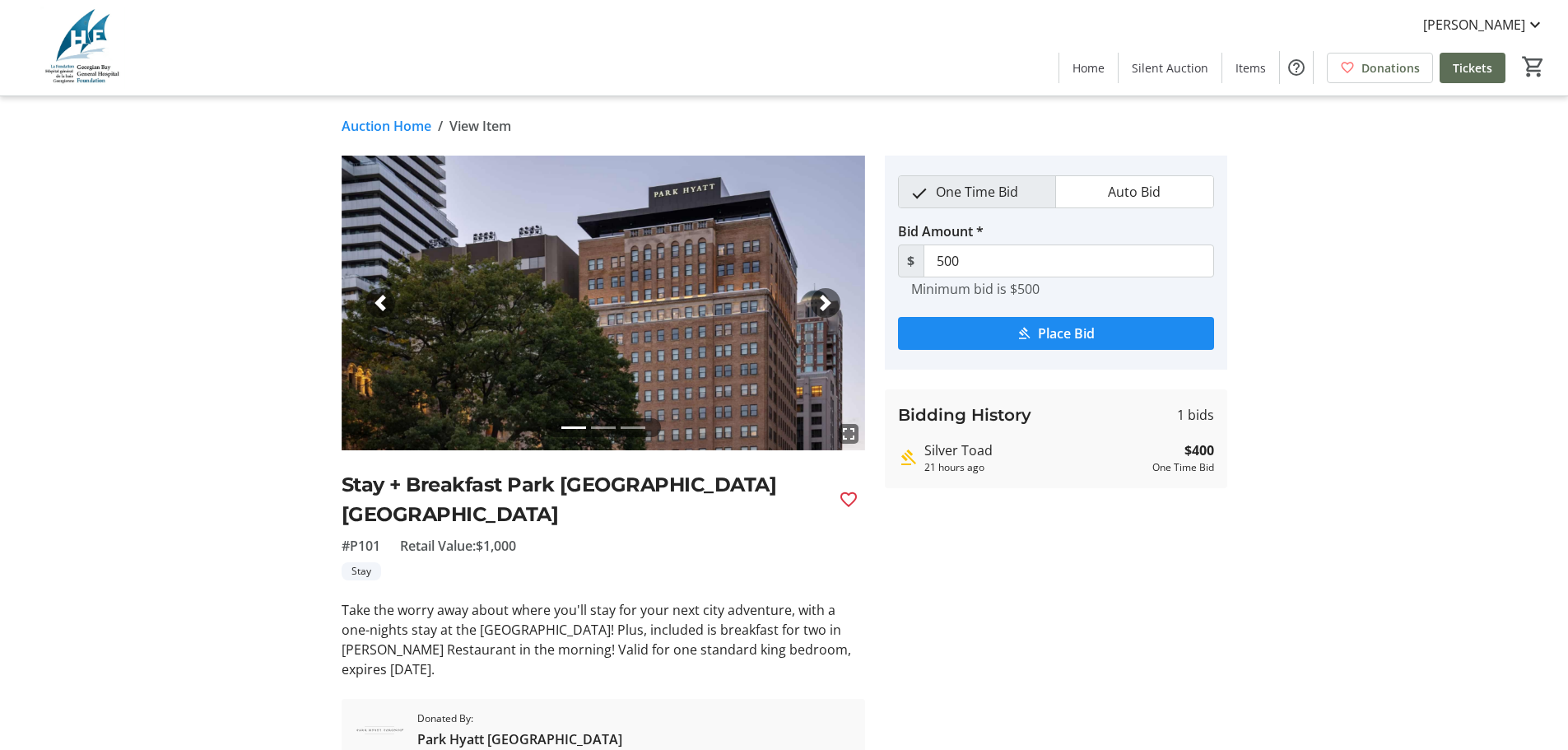
click at [415, 125] on link "Auction Home" at bounding box center [387, 125] width 89 height 20
